Goal: Information Seeking & Learning: Learn about a topic

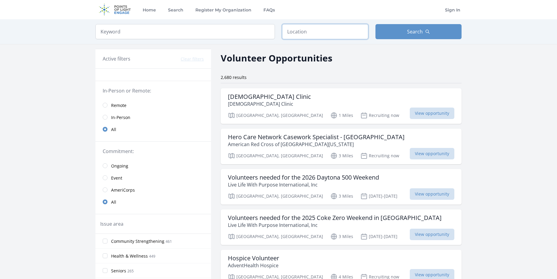
click at [330, 36] on input "text" at bounding box center [325, 31] width 86 height 15
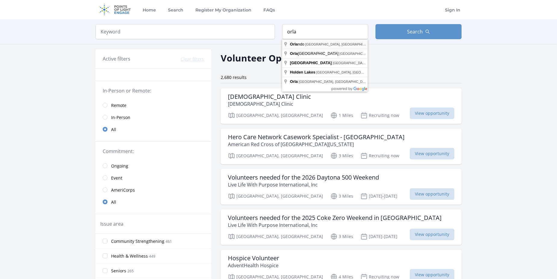
type input "[GEOGRAPHIC_DATA], [GEOGRAPHIC_DATA], [GEOGRAPHIC_DATA]"
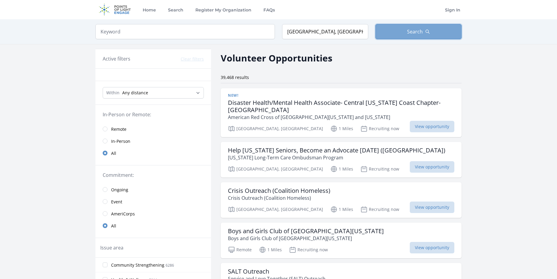
click at [437, 27] on button "Search" at bounding box center [419, 31] width 86 height 15
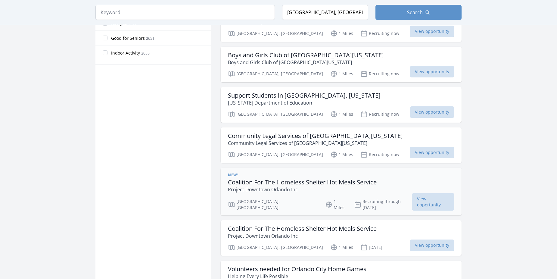
scroll to position [392, 0]
